Goal: Task Accomplishment & Management: Manage account settings

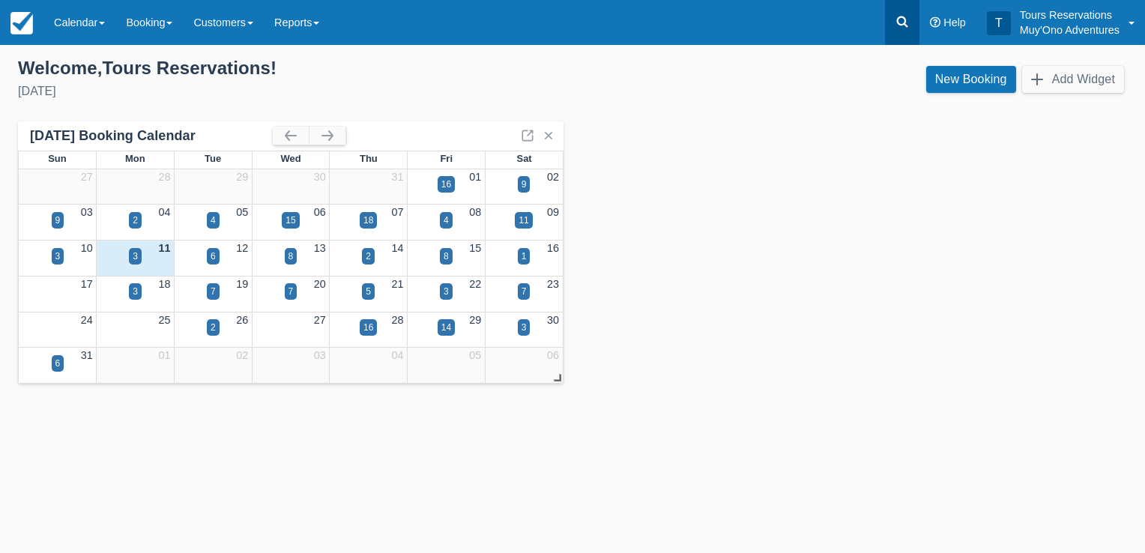
click at [900, 22] on icon at bounding box center [902, 21] width 15 height 15
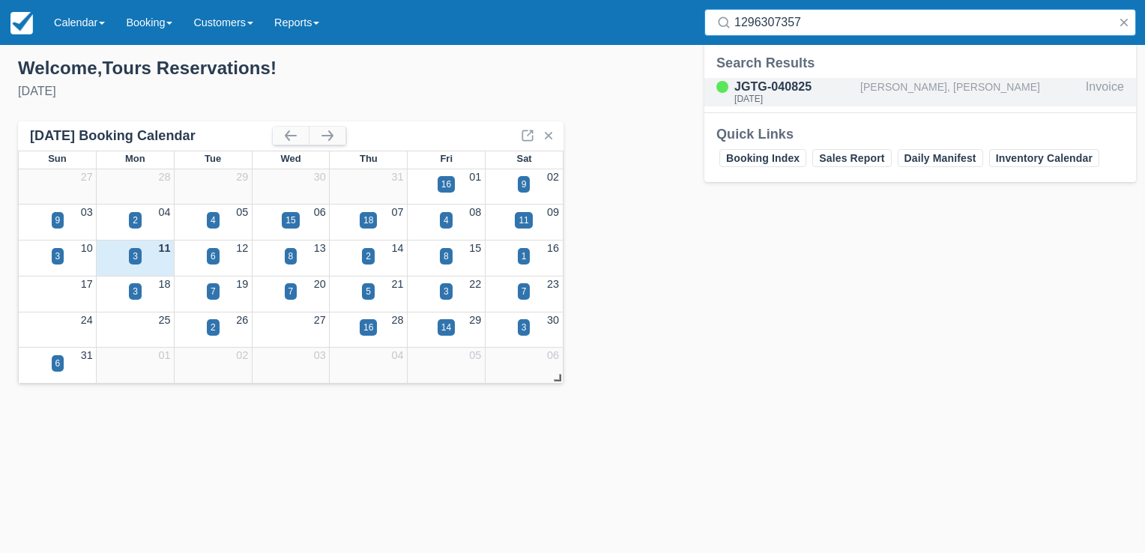
type input "1296307357"
click at [918, 92] on div "[PERSON_NAME], [PERSON_NAME]" at bounding box center [970, 92] width 220 height 28
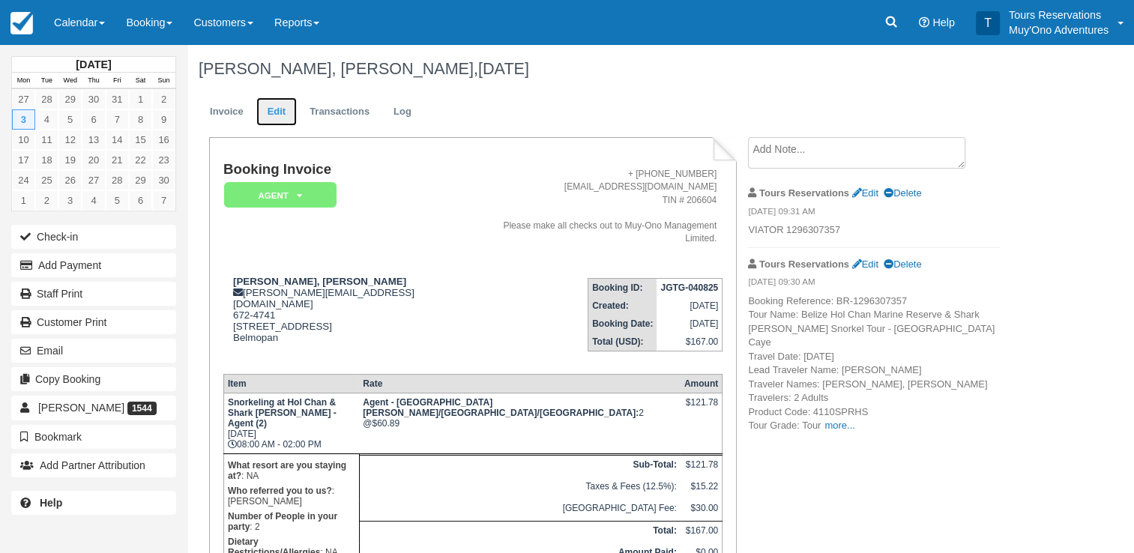
click at [281, 113] on link "Edit" at bounding box center [276, 111] width 40 height 29
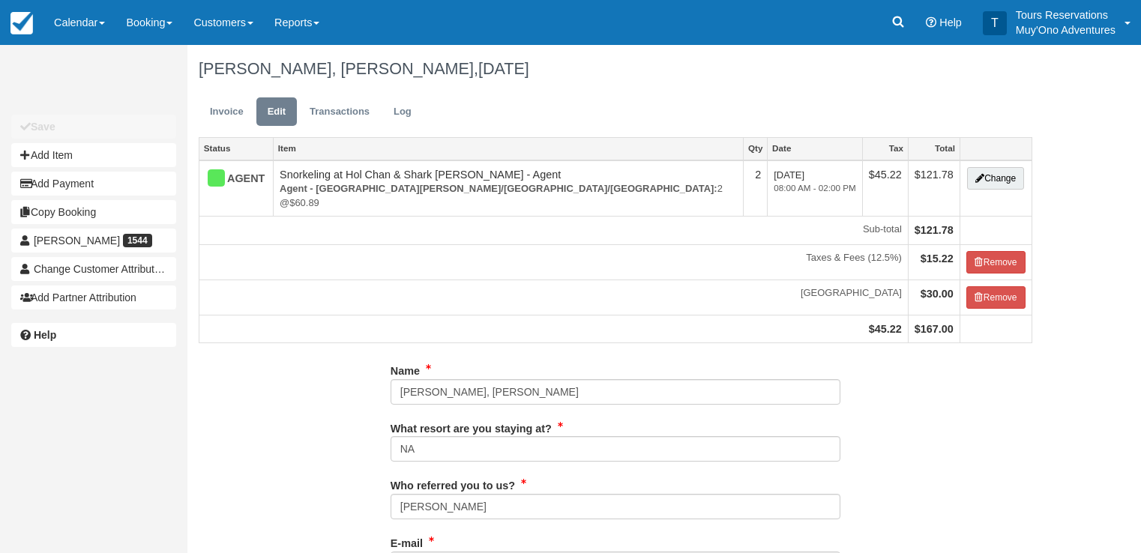
type input "672-4741"
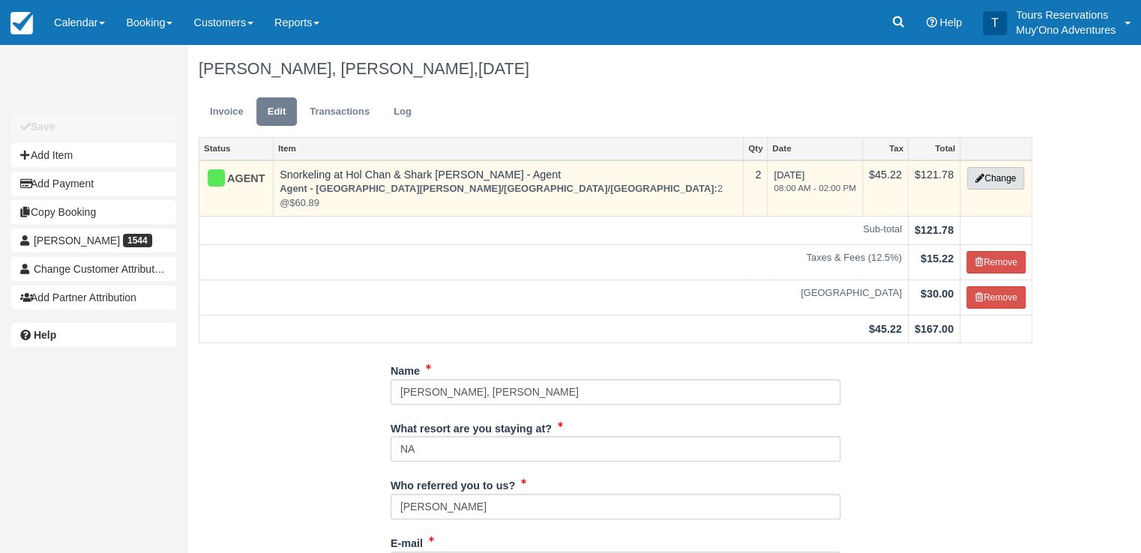
click at [990, 179] on button "Change" at bounding box center [995, 178] width 57 height 22
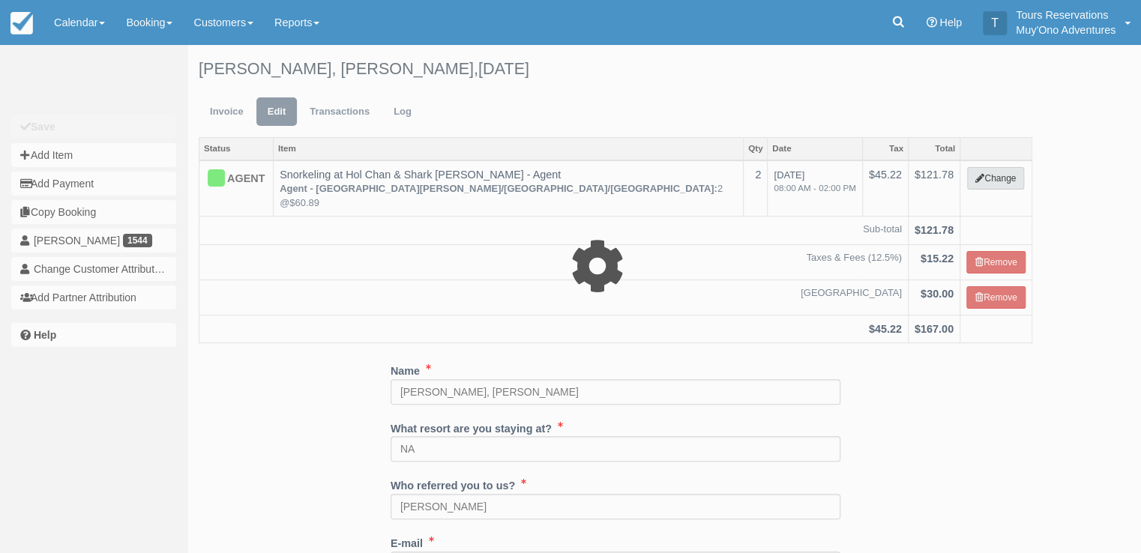
type input "121.78"
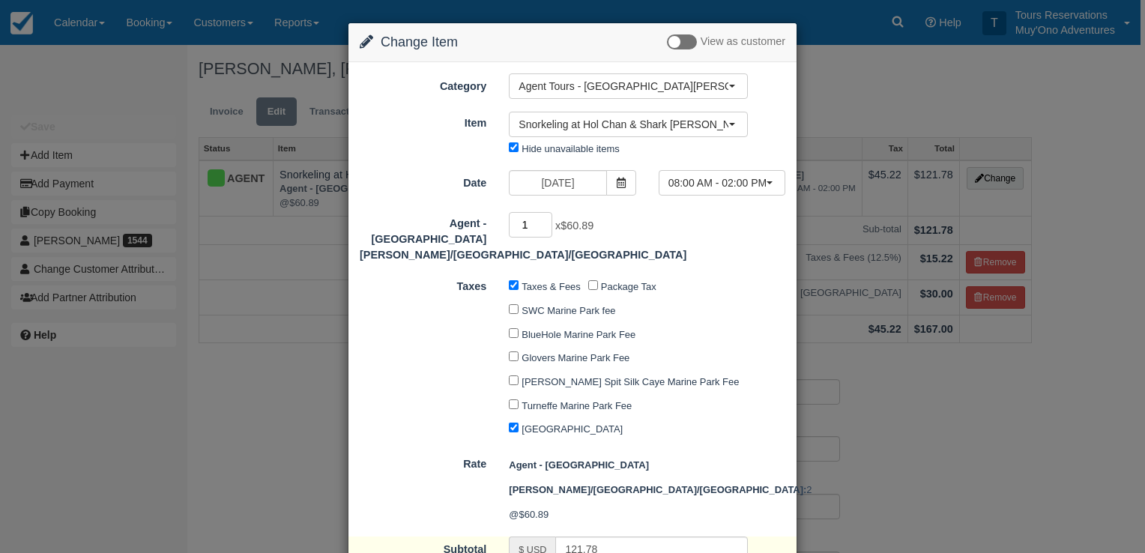
click at [543, 229] on input "1" at bounding box center [530, 224] width 43 height 25
type input "0"
click at [543, 228] on input "0" at bounding box center [530, 224] width 43 height 25
click at [543, 225] on input "0" at bounding box center [530, 224] width 43 height 25
type input "0.00"
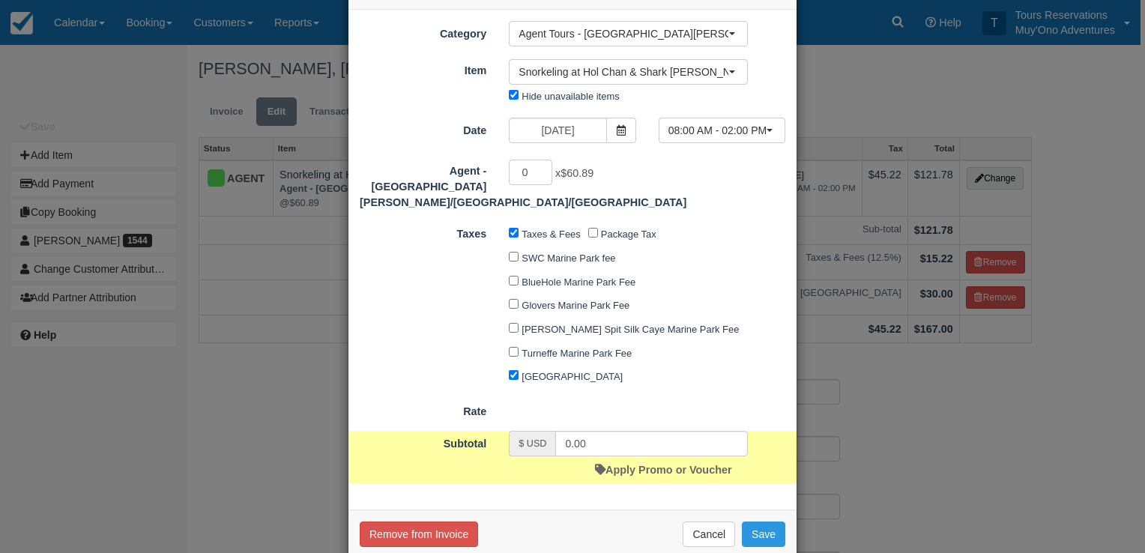
scroll to position [78, 0]
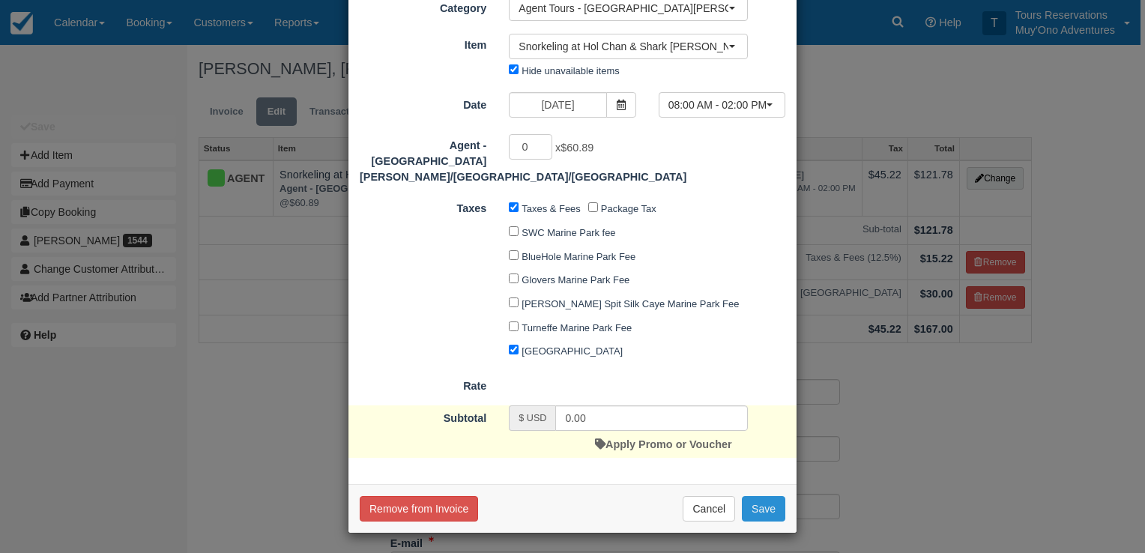
click at [765, 505] on button "Save" at bounding box center [763, 508] width 43 height 25
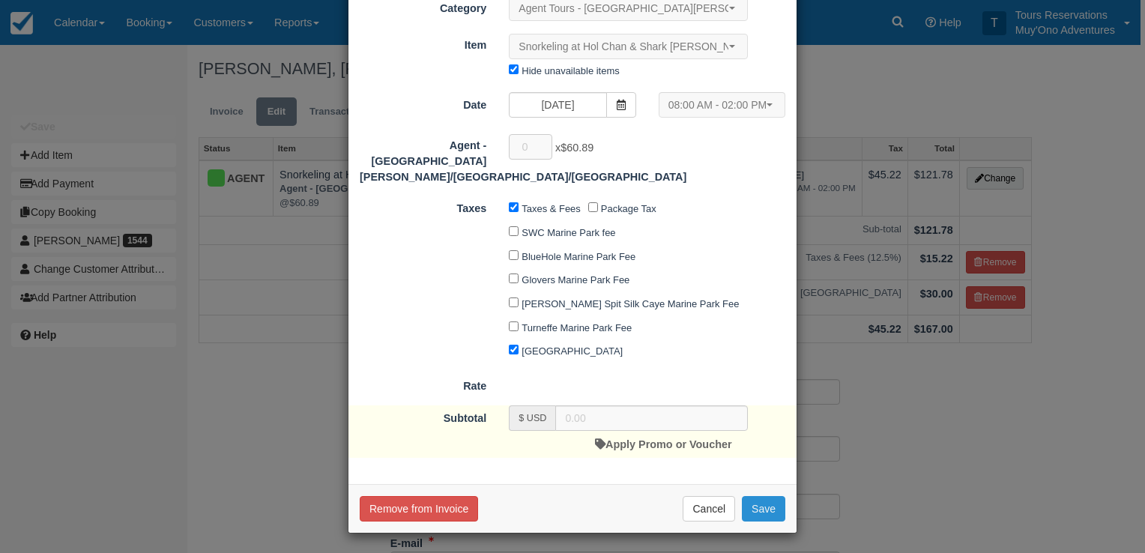
checkbox input "false"
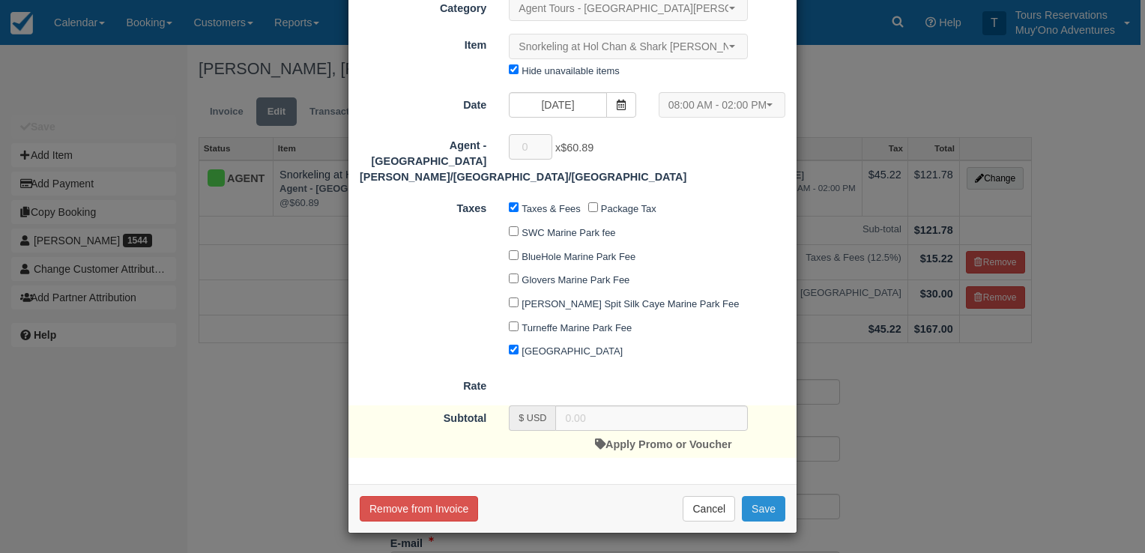
checkbox input "false"
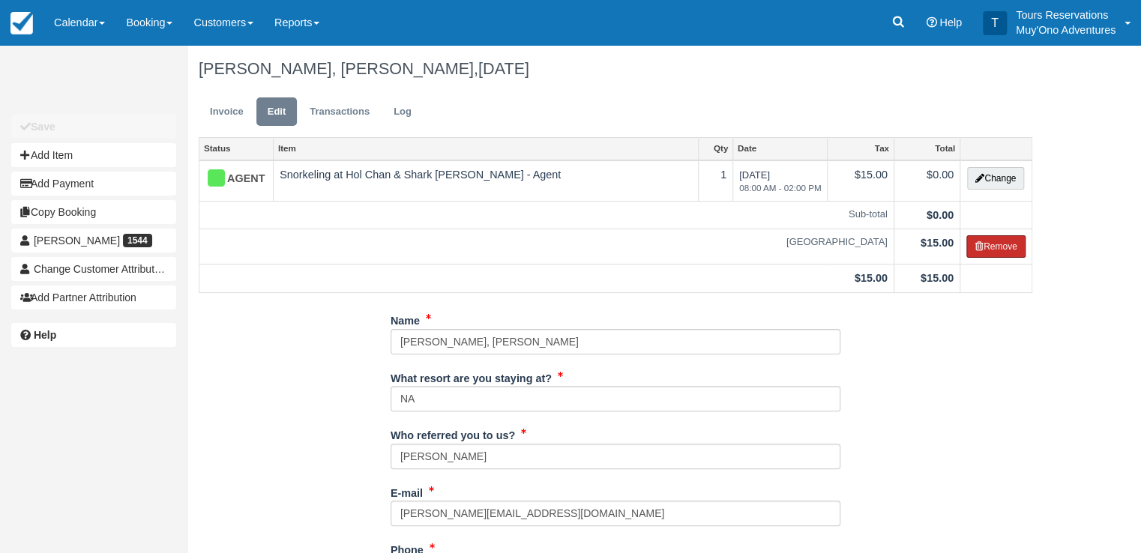
click at [988, 244] on button "Remove" at bounding box center [995, 246] width 59 height 22
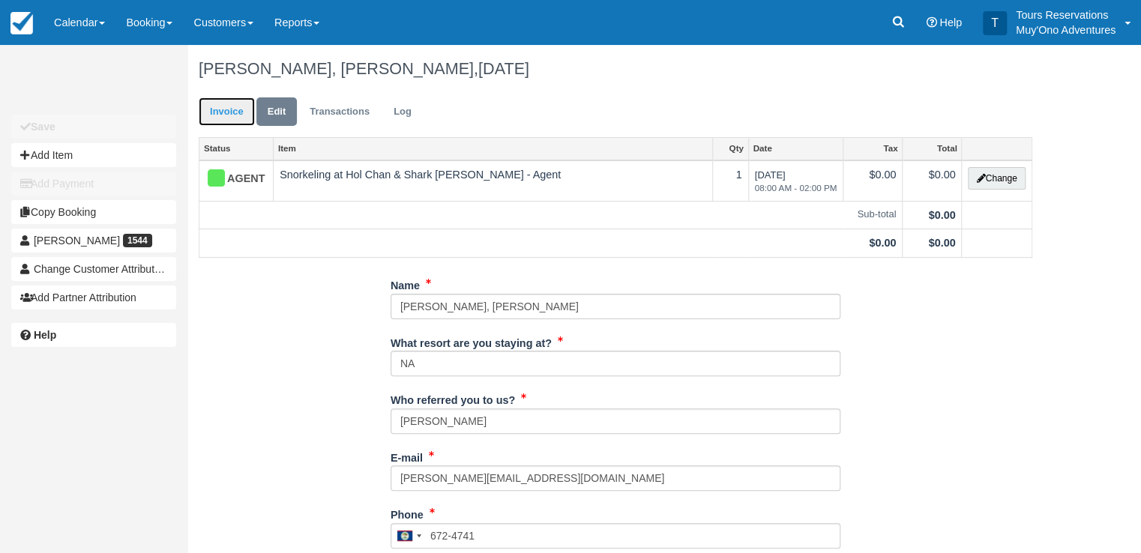
click at [220, 118] on link "Invoice" at bounding box center [227, 111] width 56 height 29
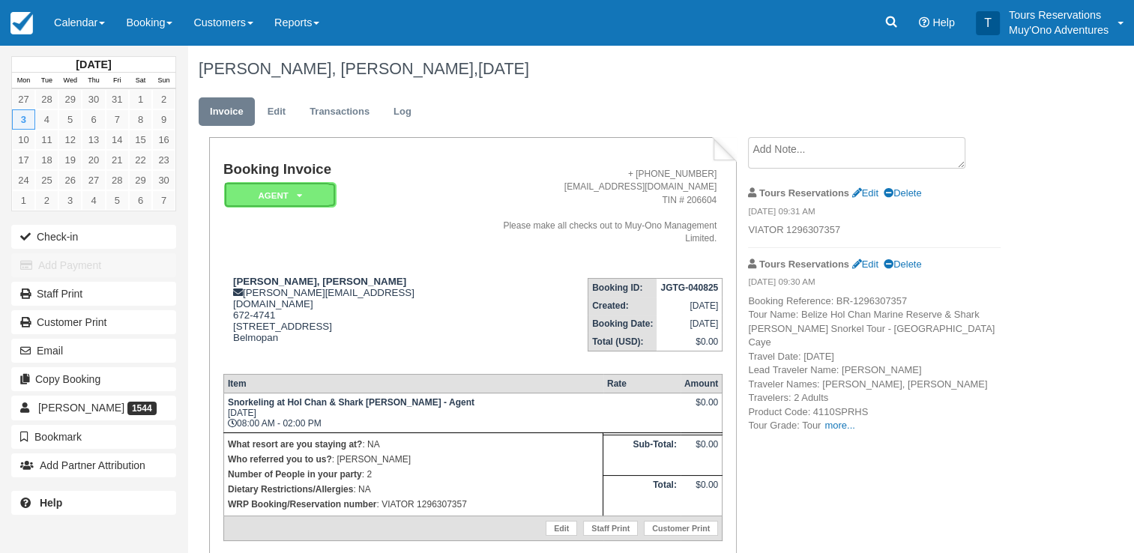
click at [286, 201] on em "AGENT" at bounding box center [280, 195] width 112 height 26
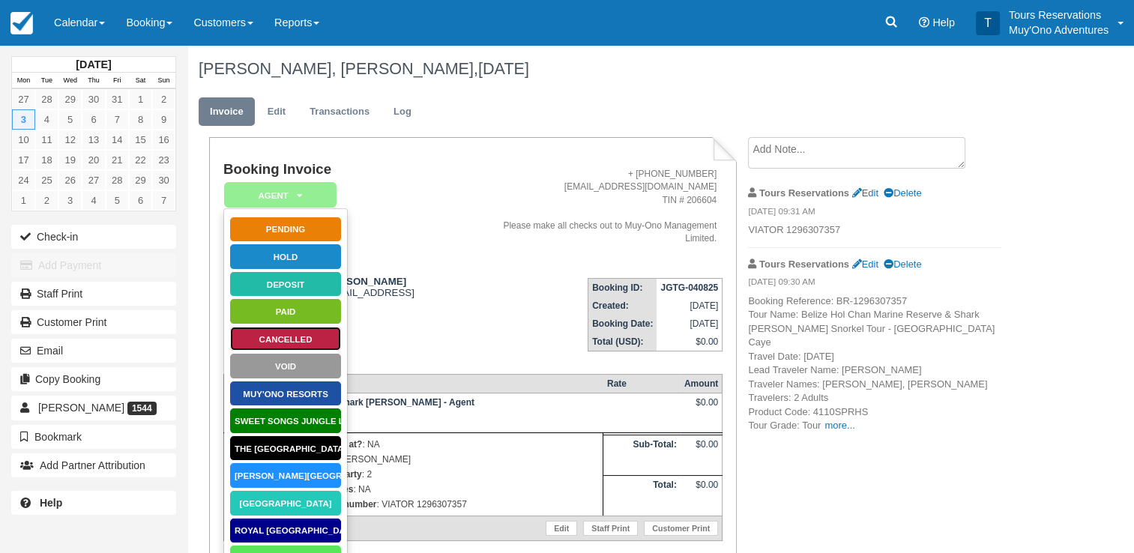
click at [302, 336] on link "Cancelled" at bounding box center [285, 339] width 112 height 26
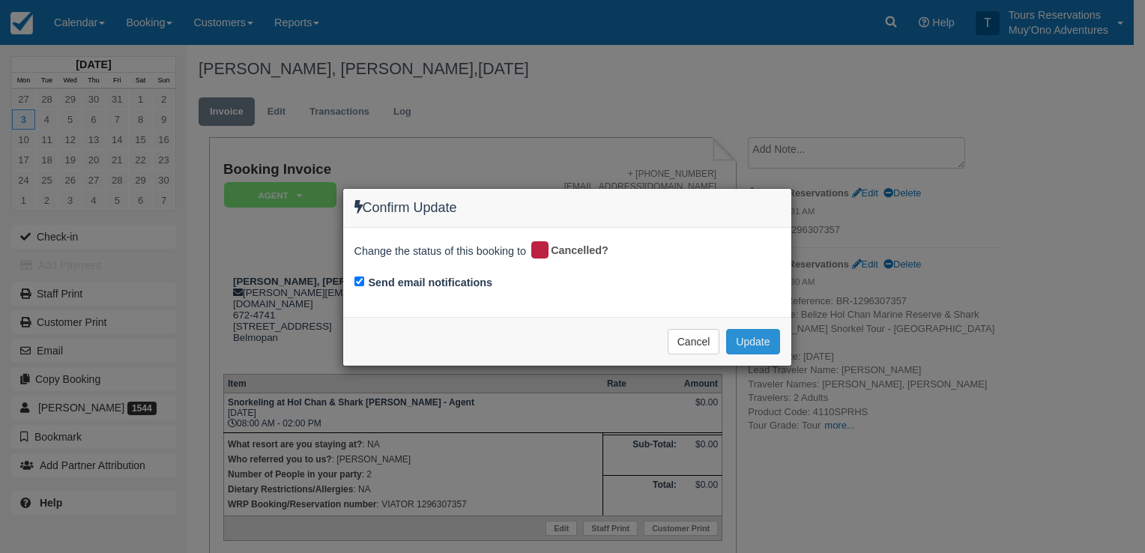
click at [746, 337] on button "Update" at bounding box center [752, 341] width 53 height 25
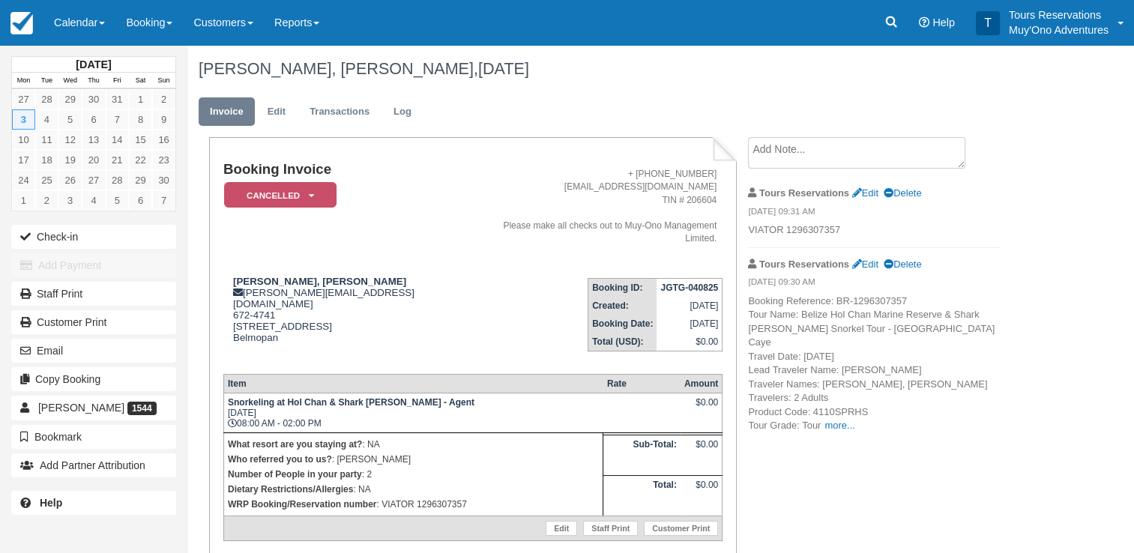
drag, startPoint x: 794, startPoint y: 149, endPoint x: 794, endPoint y: 160, distance: 10.5
click at [794, 160] on textarea at bounding box center [856, 152] width 217 height 31
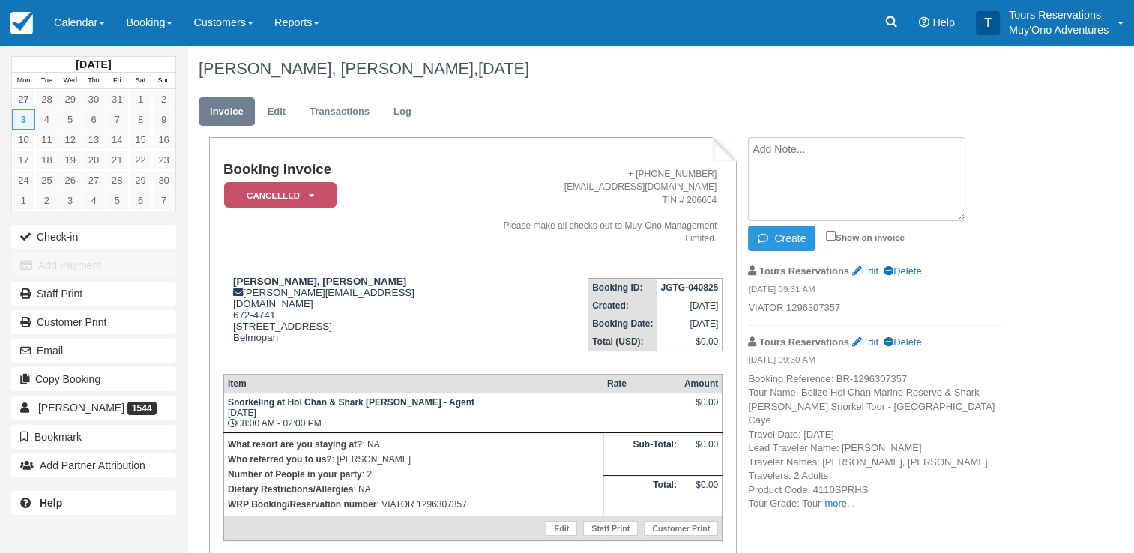
paste textarea "Booking Reference: #BR-1296307357 Canceled Belize Hol Chan Marine Reserve & Sha…"
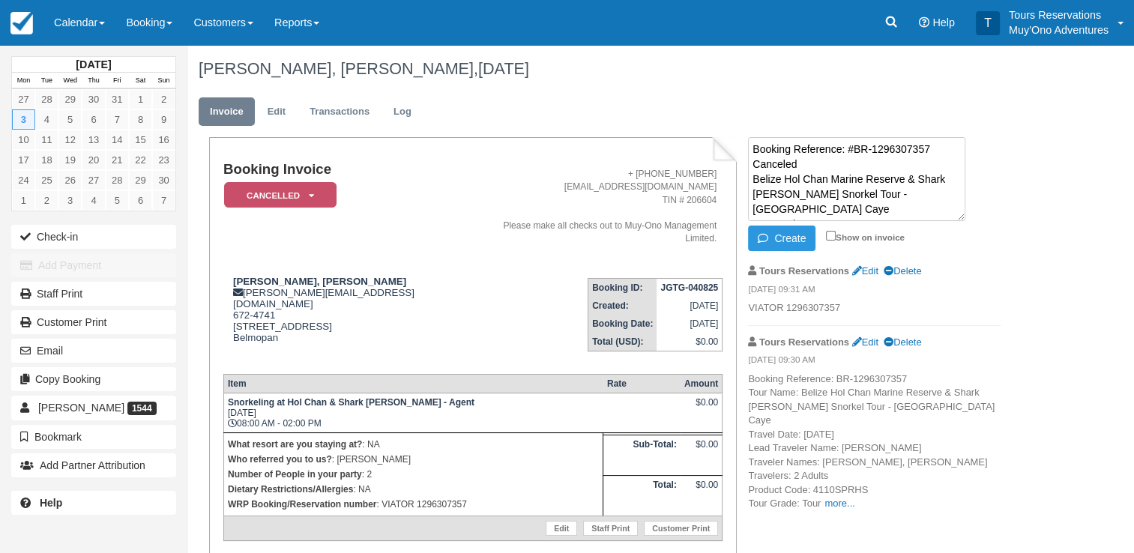
scroll to position [54, 0]
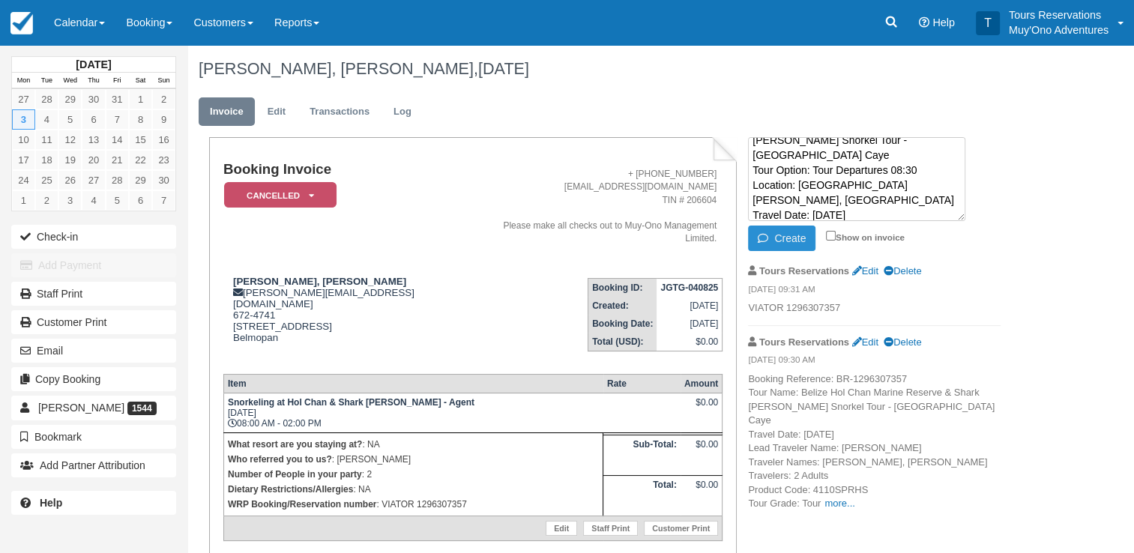
type textarea "Booking Reference: #BR-1296307357 Canceled Belize Hol Chan Marine Reserve & Sha…"
click at [778, 238] on button "Create" at bounding box center [781, 238] width 67 height 25
